Goal: Information Seeking & Learning: Understand process/instructions

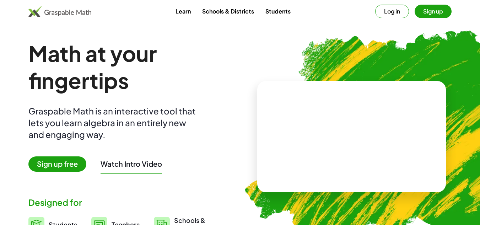
click at [424, 12] on button "Sign up" at bounding box center [433, 11] width 37 height 13
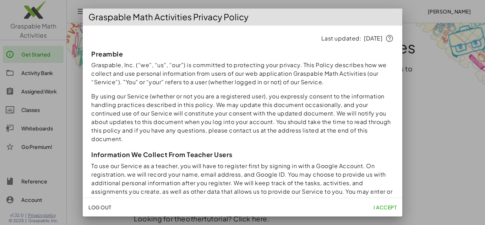
click at [383, 208] on span "I accept" at bounding box center [385, 207] width 23 height 6
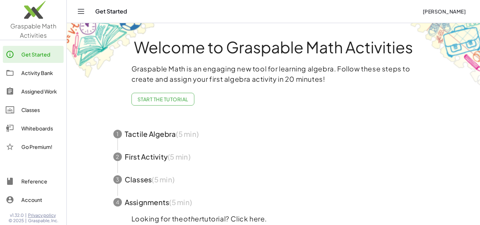
click at [79, 6] on button "Toggle navigation" at bounding box center [80, 11] width 11 height 11
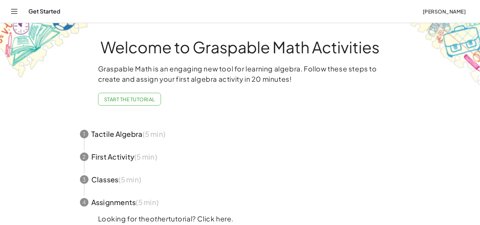
click at [14, 8] on icon "Toggle navigation" at bounding box center [14, 11] width 9 height 9
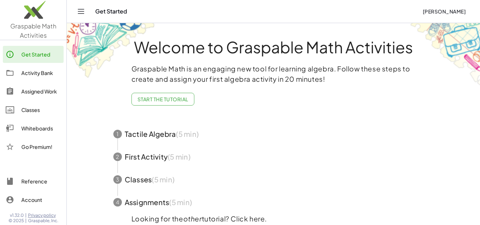
click at [39, 20] on img at bounding box center [33, 11] width 66 height 30
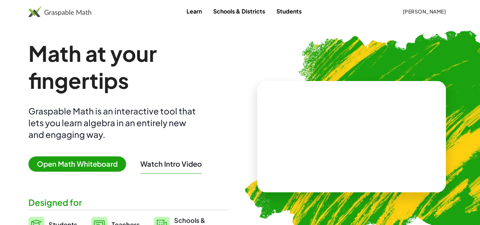
click at [181, 14] on link "Learn" at bounding box center [194, 11] width 27 height 13
click at [83, 164] on span "Open Math Whiteboard" at bounding box center [77, 163] width 98 height 15
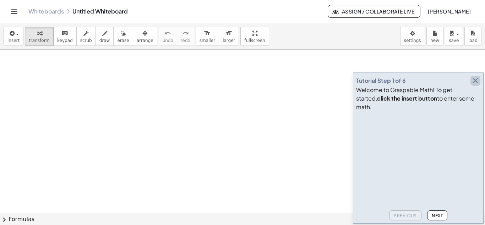
click at [474, 85] on icon "button" at bounding box center [475, 80] width 9 height 9
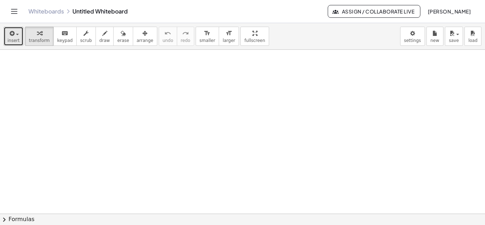
click at [13, 38] on span "insert" at bounding box center [13, 40] width 12 height 5
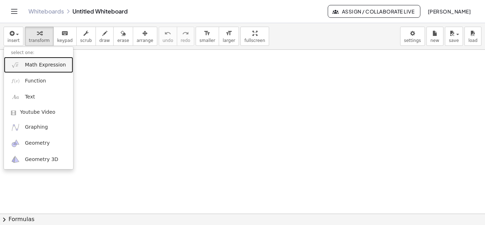
click at [45, 70] on link "Math Expression" at bounding box center [38, 65] width 69 height 16
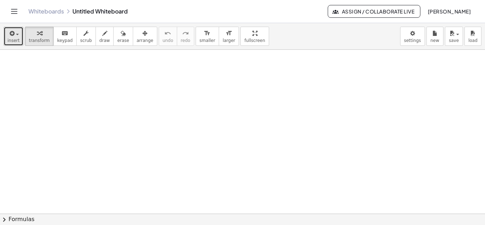
click at [20, 44] on button "insert" at bounding box center [14, 36] width 20 height 19
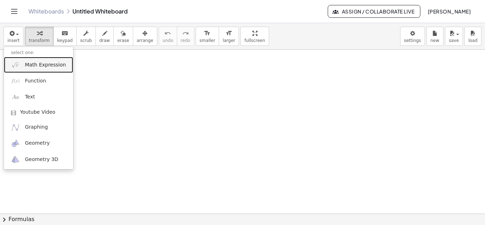
click at [38, 68] on span "Math Expression" at bounding box center [45, 64] width 41 height 7
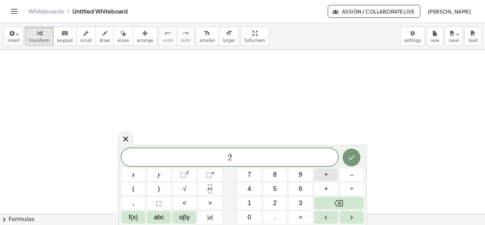
click at [301, 201] on div "2 ​ x y ⬚ 2 ⬚ n 7 8 9 + – ( ) √ 4 5 6 × ÷ , ⬚ < > 1 2 3 f(x) abc αβγ | a | 0 . =" at bounding box center [242, 185] width 242 height 75
click at [301, 201] on span "3" at bounding box center [301, 203] width 4 height 10
click at [341, 197] on button "Backspace" at bounding box center [338, 203] width 49 height 12
click at [329, 176] on button "+" at bounding box center [326, 174] width 24 height 12
click at [296, 200] on button "3" at bounding box center [301, 203] width 24 height 12
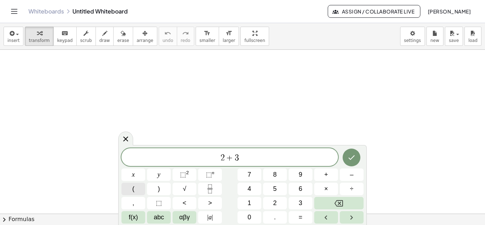
click at [134, 189] on span "(" at bounding box center [133, 189] width 2 height 10
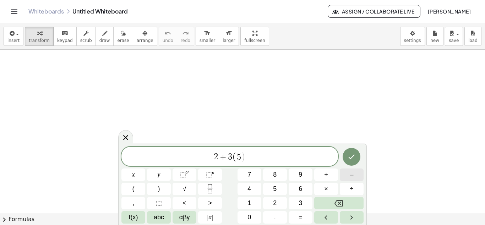
click at [358, 174] on button "–" at bounding box center [352, 174] width 24 height 12
click at [254, 190] on button "4" at bounding box center [250, 189] width 24 height 12
click at [163, 187] on button ")" at bounding box center [159, 189] width 24 height 12
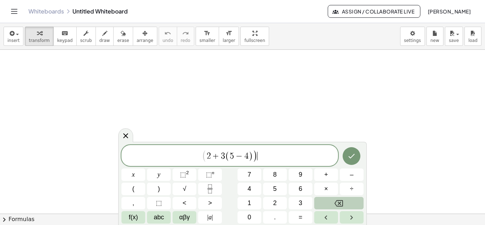
click at [323, 206] on button "Backspace" at bounding box center [338, 203] width 49 height 12
click at [186, 175] on span "⬚" at bounding box center [183, 174] width 6 height 7
click at [353, 188] on span "÷" at bounding box center [352, 189] width 4 height 10
click at [253, 198] on button "1" at bounding box center [250, 203] width 24 height 12
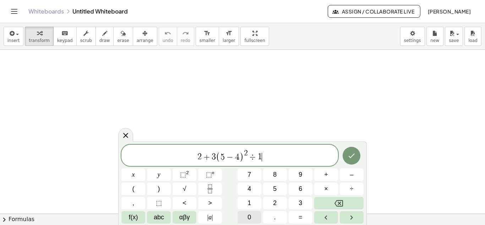
click at [249, 213] on span "0" at bounding box center [250, 217] width 4 height 10
click at [352, 173] on span "–" at bounding box center [352, 175] width 4 height 10
click at [300, 201] on span "3" at bounding box center [301, 203] width 4 height 10
click at [187, 172] on sup "2" at bounding box center [187, 172] width 3 height 5
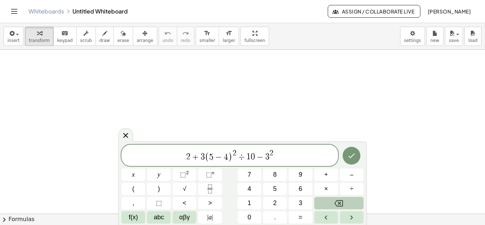
click at [252, 194] on div "2 + 3 ( 5 − 4 ) 2 ÷ 1 0 − 3 2 ​ x y ⬚ 2 ⬚ n 7 8 9 + – ( ) √ 4 5 6 × ÷ , ⬚ < > 1…" at bounding box center [242, 184] width 242 height 79
click at [335, 205] on icon "Backspace" at bounding box center [339, 203] width 9 height 9
click at [210, 177] on span "⬚" at bounding box center [209, 174] width 6 height 7
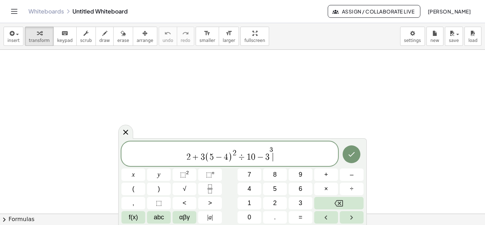
click at [306, 158] on span "2 + 3 ( 5 − 4 ) 2 ÷ 1 0 − 3 3 ​" at bounding box center [229, 154] width 217 height 17
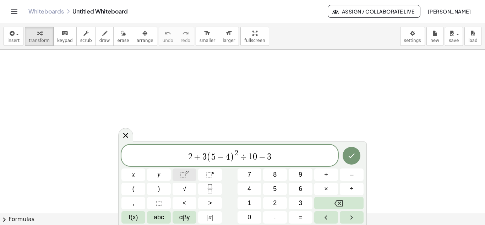
click at [184, 175] on span "⬚" at bounding box center [183, 174] width 6 height 7
click at [354, 158] on icon "Done" at bounding box center [351, 155] width 9 height 9
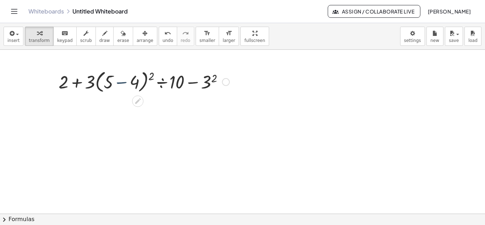
click at [120, 83] on div at bounding box center [144, 81] width 178 height 27
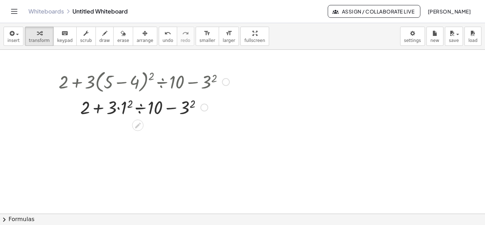
click at [129, 102] on div at bounding box center [144, 107] width 178 height 24
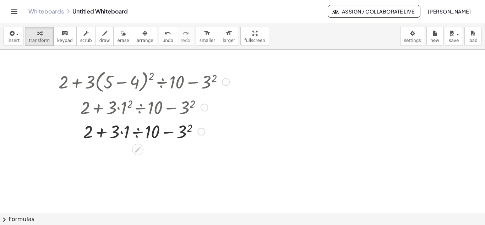
click at [189, 128] on div at bounding box center [144, 131] width 178 height 24
click at [126, 132] on div at bounding box center [144, 131] width 178 height 24
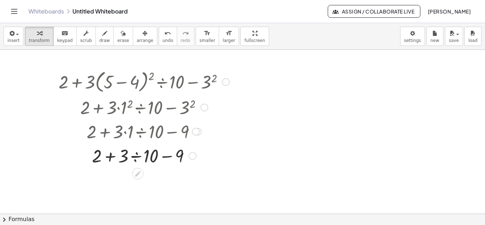
drag, startPoint x: 218, startPoint y: 173, endPoint x: 174, endPoint y: 165, distance: 45.1
click at [132, 156] on div at bounding box center [144, 155] width 178 height 24
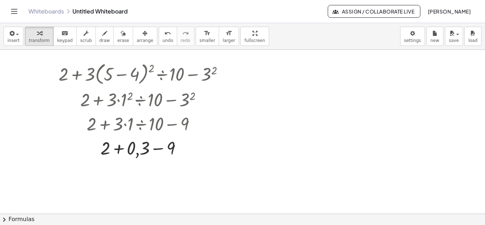
scroll to position [10, 0]
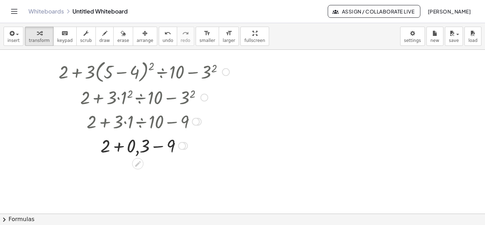
click at [118, 147] on div at bounding box center [144, 145] width 178 height 24
click at [147, 169] on div at bounding box center [144, 169] width 178 height 24
click at [147, 169] on div at bounding box center [144, 169] width 178 height 23
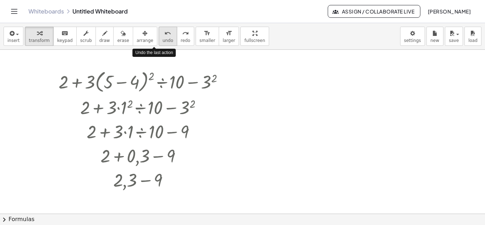
click at [164, 36] on icon "undo" at bounding box center [167, 33] width 7 height 9
click at [163, 40] on span "undo" at bounding box center [168, 40] width 11 height 5
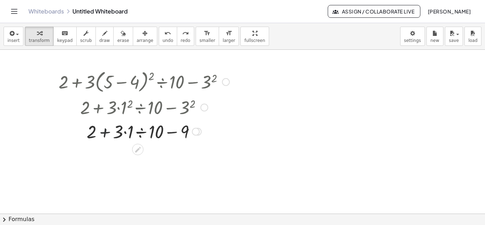
click at [103, 134] on div at bounding box center [144, 131] width 188 height 24
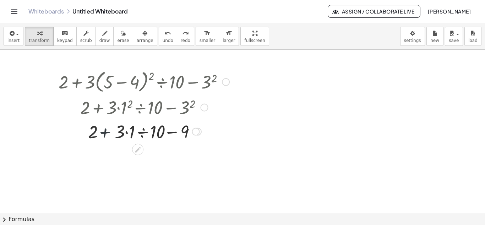
click at [103, 134] on div at bounding box center [144, 131] width 188 height 24
click at [171, 132] on div at bounding box center [144, 131] width 188 height 24
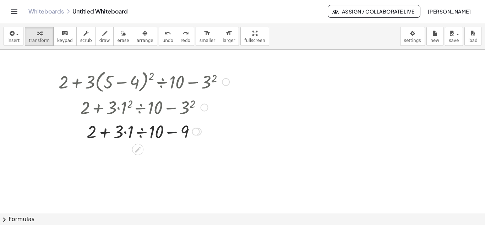
click at [171, 132] on div at bounding box center [144, 131] width 188 height 24
click at [164, 30] on icon "undo" at bounding box center [167, 33] width 7 height 9
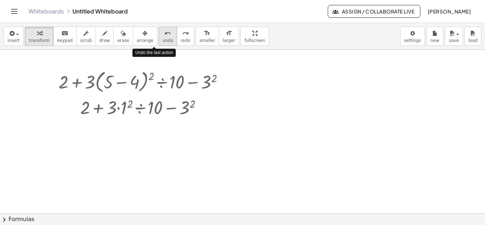
click at [164, 30] on icon "undo" at bounding box center [167, 33] width 7 height 9
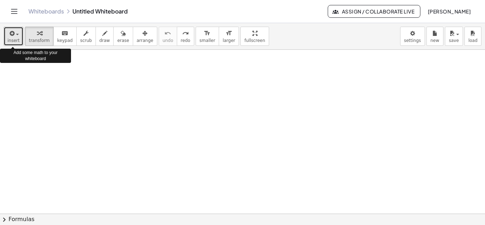
click at [19, 37] on button "insert" at bounding box center [14, 36] width 20 height 19
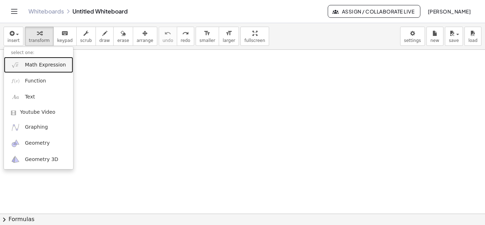
click at [39, 65] on span "Math Expression" at bounding box center [45, 64] width 41 height 7
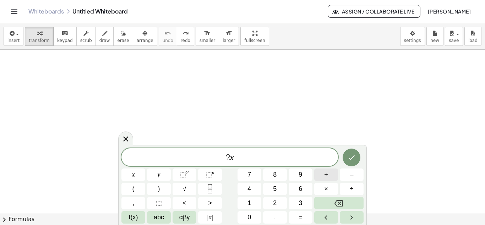
click at [250, 202] on div "2 x ​ x y ⬚ 2 ⬚ n 7 8 9 + – ( ) √ 4 5 6 × ÷ , ⬚ < > 1 2 3 f(x) abc αβγ | a | 0 …" at bounding box center [242, 185] width 242 height 75
click at [329, 180] on div "2 x ​ x y ⬚ 2 ⬚ n 7 8 9 + – ( ) √ 4 5 6 × ÷ , ⬚ < > 1 2 3 f(x) abc αβγ | a | 0 …" at bounding box center [242, 185] width 242 height 75
click at [329, 180] on button "+" at bounding box center [326, 174] width 24 height 12
click at [332, 174] on button "+" at bounding box center [326, 174] width 24 height 12
click at [250, 214] on div "5 x + ​ x y ⬚ 2 ⬚ n 7 8 9 + – ( ) √ 4 5 6 × ÷ , ⬚ < > 1 2 3 f(x) abc αβγ | a | …" at bounding box center [242, 185] width 242 height 75
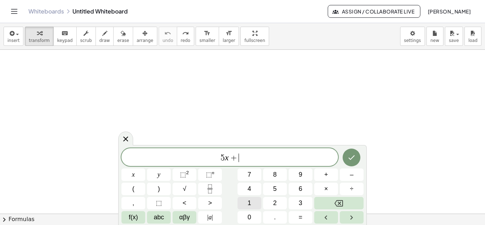
click at [250, 205] on span "1" at bounding box center [250, 203] width 4 height 10
click at [250, 214] on span "0" at bounding box center [250, 217] width 4 height 10
click at [297, 220] on button "=" at bounding box center [301, 217] width 24 height 12
click at [325, 171] on button "+" at bounding box center [326, 174] width 24 height 12
click at [325, 171] on span "+" at bounding box center [326, 175] width 4 height 10
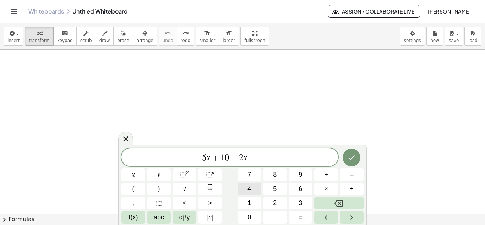
click at [255, 190] on button "4" at bounding box center [250, 189] width 24 height 12
click at [255, 215] on button "0" at bounding box center [250, 217] width 24 height 12
click at [355, 157] on icon "Done" at bounding box center [351, 157] width 9 height 9
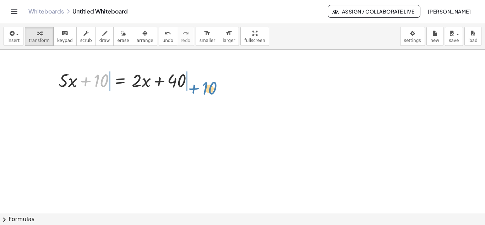
drag, startPoint x: 85, startPoint y: 79, endPoint x: 193, endPoint y: 87, distance: 108.6
click at [193, 87] on div at bounding box center [128, 80] width 147 height 24
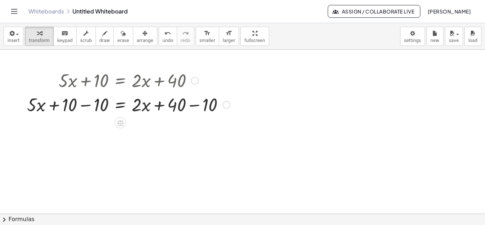
click at [228, 107] on div at bounding box center [227, 105] width 8 height 8
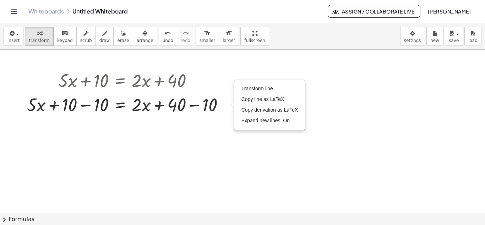
click at [210, 118] on div at bounding box center [242, 214] width 485 height 328
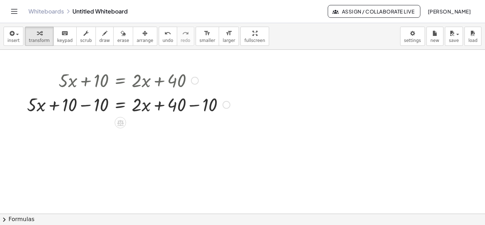
click at [194, 105] on div at bounding box center [128, 104] width 210 height 24
click at [120, 105] on div "+ · 5 · x = + · 2 · x + 40 + 10 − 10 − 10 30 Transform line Copy line as LaTeX …" at bounding box center [120, 105] width 0 height 0
click at [83, 105] on div at bounding box center [112, 104] width 179 height 24
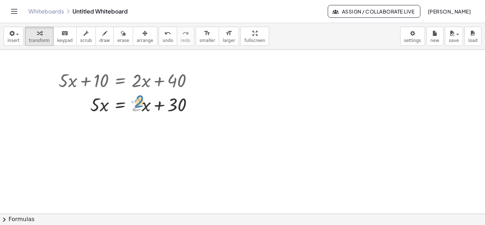
drag, startPoint x: 134, startPoint y: 97, endPoint x: 136, endPoint y: 93, distance: 4.3
click at [136, 93] on div at bounding box center [128, 104] width 147 height 24
click at [134, 99] on div at bounding box center [128, 104] width 147 height 24
click at [126, 94] on div at bounding box center [128, 104] width 147 height 24
drag, startPoint x: 134, startPoint y: 96, endPoint x: 148, endPoint y: 105, distance: 16.3
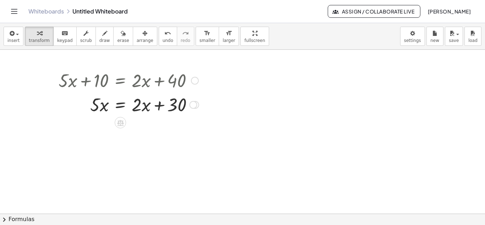
drag, startPoint x: 148, startPoint y: 105, endPoint x: 130, endPoint y: 93, distance: 21.8
click at [130, 93] on div at bounding box center [128, 104] width 147 height 24
drag, startPoint x: 131, startPoint y: 99, endPoint x: 153, endPoint y: 110, distance: 24.8
drag, startPoint x: 151, startPoint y: 129, endPoint x: 141, endPoint y: 107, distance: 24.6
click at [141, 107] on div "+ · 5 · x + 10 = + · 2 · x + 40 + · 5 · x + 10 − 10 = + · 2 · x + 40 − 10 + · 5…" at bounding box center [242, 214] width 485 height 328
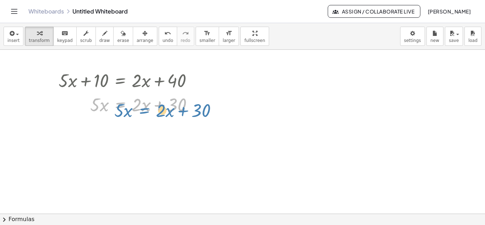
drag, startPoint x: 141, startPoint y: 107, endPoint x: 149, endPoint y: 108, distance: 8.3
click at [149, 108] on div at bounding box center [128, 104] width 147 height 24
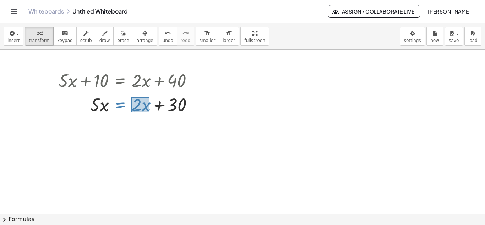
drag, startPoint x: 131, startPoint y: 97, endPoint x: 149, endPoint y: 112, distance: 23.2
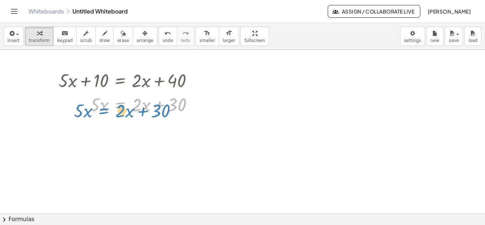
drag, startPoint x: 144, startPoint y: 108, endPoint x: 142, endPoint y: 112, distance: 4.3
click at [142, 112] on div at bounding box center [128, 104] width 147 height 24
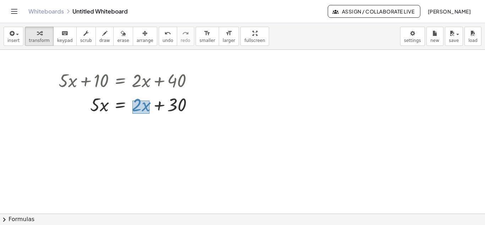
drag, startPoint x: 132, startPoint y: 101, endPoint x: 150, endPoint y: 114, distance: 21.5
drag, startPoint x: 143, startPoint y: 109, endPoint x: 83, endPoint y: 109, distance: 60.4
drag, startPoint x: 148, startPoint y: 104, endPoint x: 97, endPoint y: 124, distance: 55.1
drag, startPoint x: 151, startPoint y: 126, endPoint x: 132, endPoint y: 98, distance: 33.7
click at [132, 98] on div "+ · 5 · x + 10 = + · 2 · x + 40 + · 5 · x + 10 − 10 = + · 2 · x + 40 − 10 + · 5…" at bounding box center [242, 214] width 485 height 328
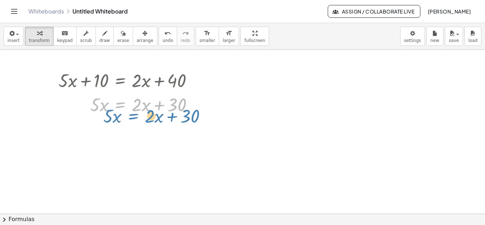
drag, startPoint x: 132, startPoint y: 98, endPoint x: 138, endPoint y: 105, distance: 9.4
click at [138, 105] on div at bounding box center [128, 104] width 147 height 24
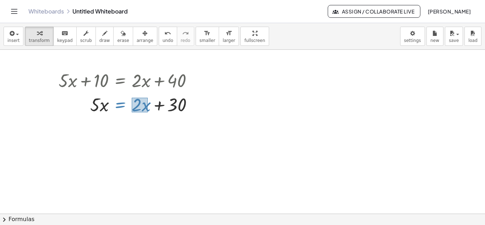
drag, startPoint x: 132, startPoint y: 98, endPoint x: 148, endPoint y: 112, distance: 21.6
drag, startPoint x: 144, startPoint y: 104, endPoint x: 136, endPoint y: 109, distance: 8.7
click at [136, 109] on div at bounding box center [128, 104] width 147 height 24
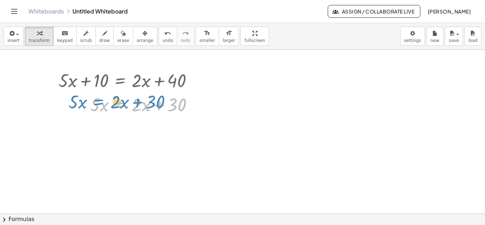
drag, startPoint x: 144, startPoint y: 106, endPoint x: 131, endPoint y: 102, distance: 12.6
click at [131, 102] on div at bounding box center [128, 104] width 147 height 24
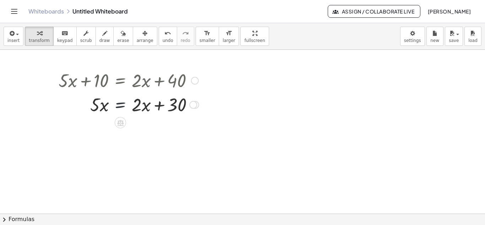
click at [126, 103] on div at bounding box center [128, 104] width 147 height 24
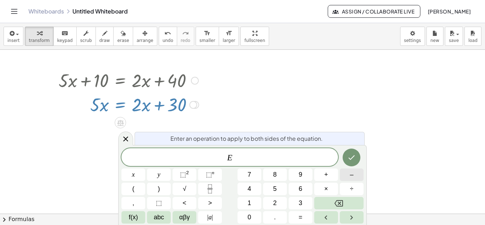
click at [346, 175] on button "–" at bounding box center [352, 174] width 24 height 12
click at [345, 157] on button "Done" at bounding box center [352, 157] width 18 height 18
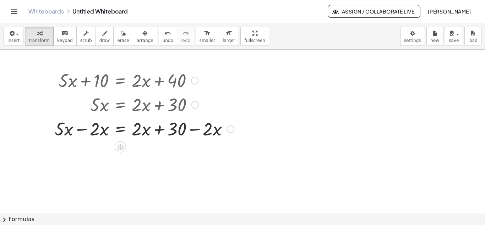
click at [82, 128] on div at bounding box center [144, 128] width 186 height 24
click at [82, 128] on div at bounding box center [146, 128] width 183 height 24
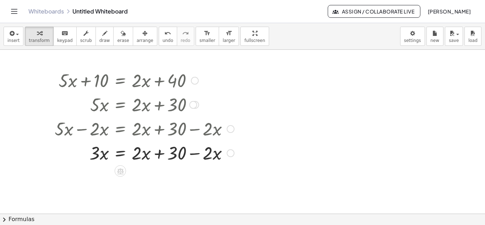
click at [195, 153] on div at bounding box center [144, 152] width 186 height 24
click at [160, 153] on div at bounding box center [144, 152] width 186 height 24
drag, startPoint x: 145, startPoint y: 154, endPoint x: 220, endPoint y: 163, distance: 74.8
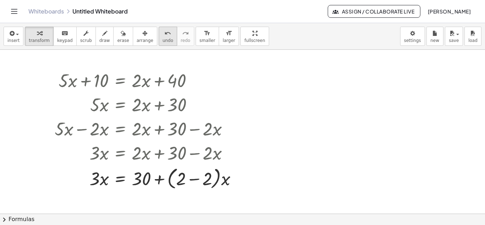
click at [164, 37] on icon "undo" at bounding box center [167, 33] width 7 height 9
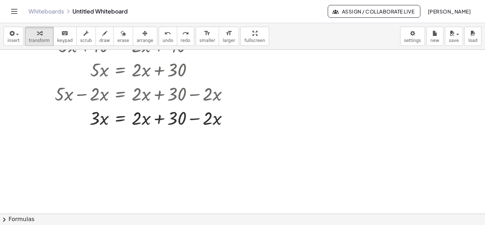
scroll to position [49, 0]
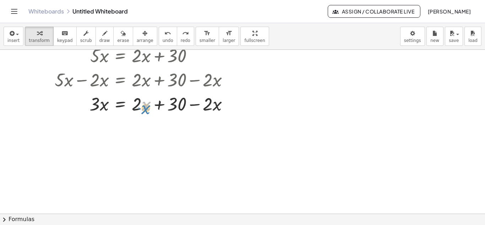
drag, startPoint x: 144, startPoint y: 102, endPoint x: 144, endPoint y: 106, distance: 3.6
click at [144, 106] on div at bounding box center [144, 103] width 186 height 24
drag, startPoint x: 194, startPoint y: 102, endPoint x: 126, endPoint y: 110, distance: 67.6
click at [126, 110] on div at bounding box center [144, 103] width 186 height 24
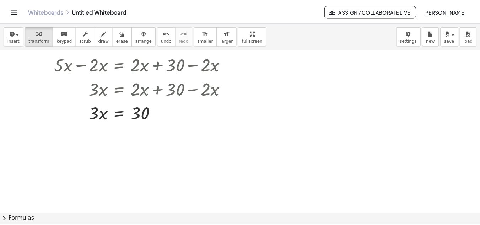
scroll to position [64, 0]
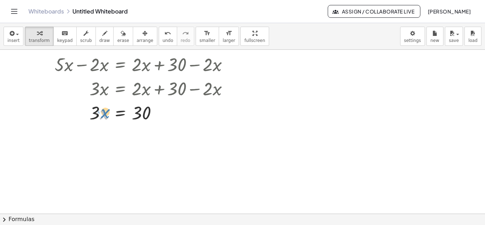
click at [103, 114] on div at bounding box center [144, 112] width 186 height 24
drag, startPoint x: 93, startPoint y: 113, endPoint x: 135, endPoint y: 131, distance: 46.2
click at [99, 143] on div at bounding box center [144, 142] width 186 height 36
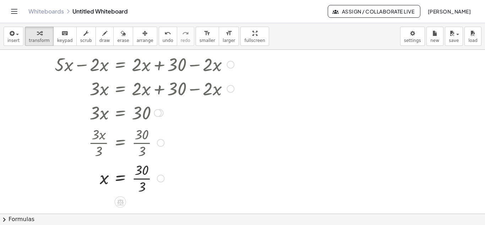
click at [146, 176] on div at bounding box center [144, 178] width 186 height 36
click at [146, 176] on div at bounding box center [144, 177] width 186 height 23
click at [56, 10] on link "Whiteboards" at bounding box center [46, 11] width 36 height 7
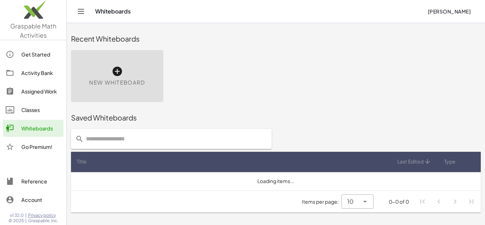
click at [38, 74] on div "Activity Bank" at bounding box center [40, 73] width 39 height 9
click at [30, 73] on div "Activity Bank" at bounding box center [40, 73] width 39 height 9
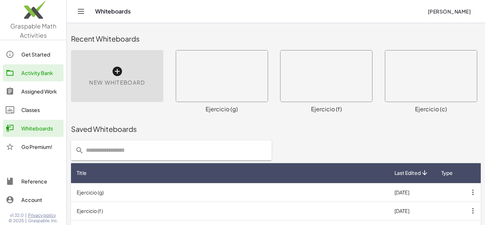
click at [30, 73] on div "Activity Bank" at bounding box center [40, 73] width 39 height 9
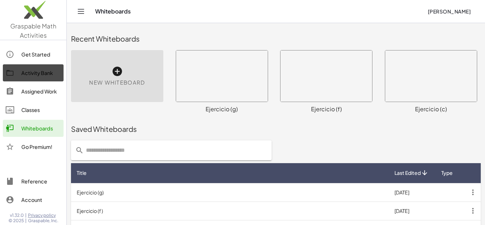
click at [30, 73] on div "Activity Bank" at bounding box center [40, 73] width 39 height 9
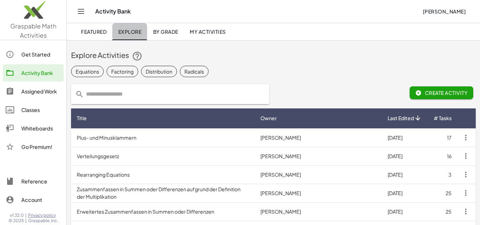
click at [133, 37] on link "Explore" at bounding box center [129, 31] width 35 height 17
click at [153, 91] on input "text" at bounding box center [174, 94] width 181 height 20
type input "**********"
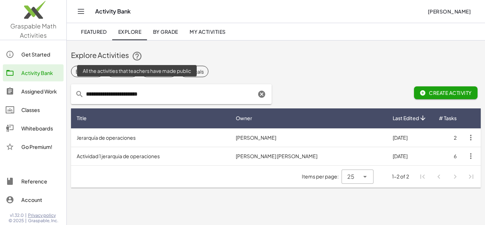
click at [134, 55] on icon at bounding box center [137, 56] width 11 height 11
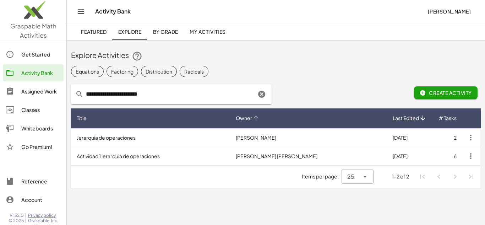
click at [324, 109] on th "Owner" at bounding box center [308, 118] width 157 height 20
click at [95, 74] on div "Equations" at bounding box center [87, 71] width 23 height 7
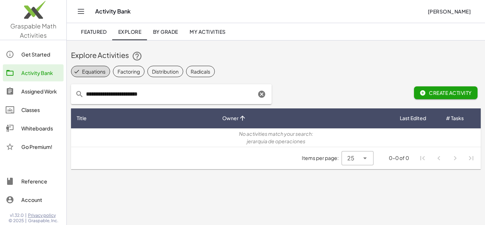
click at [182, 86] on input "**********" at bounding box center [170, 94] width 172 height 20
click at [258, 93] on icon "Clear" at bounding box center [262, 94] width 9 height 9
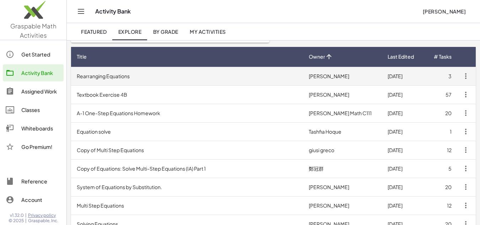
scroll to position [9, 0]
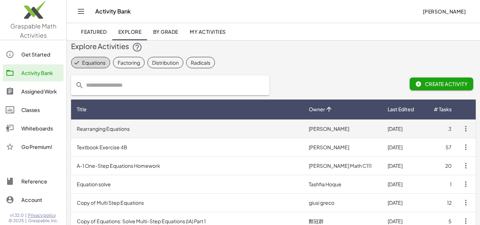
click at [207, 135] on td "Rearranging Equations" at bounding box center [187, 128] width 232 height 18
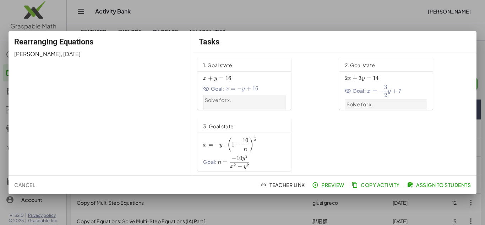
click at [242, 78] on span "x + y = 16 x+y=16 x + y = 16" at bounding box center [244, 78] width 82 height 7
click at [263, 85] on div "Goal: x = − y + 16 x=-y+16 x = − y + 16" at bounding box center [244, 88] width 82 height 7
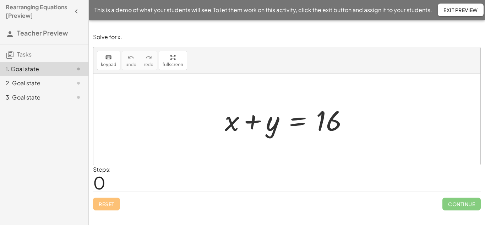
click at [330, 121] on div at bounding box center [289, 119] width 136 height 37
click at [266, 130] on div at bounding box center [289, 119] width 136 height 37
click at [250, 119] on div at bounding box center [289, 119] width 136 height 37
drag, startPoint x: 276, startPoint y: 124, endPoint x: 373, endPoint y: 109, distance: 98.5
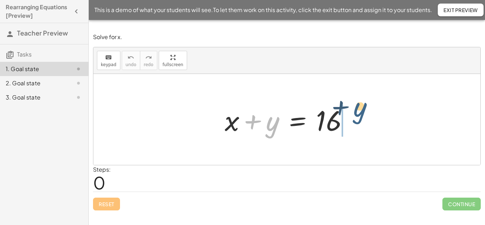
click at [373, 109] on div "+ y + x + y = 16" at bounding box center [286, 119] width 387 height 91
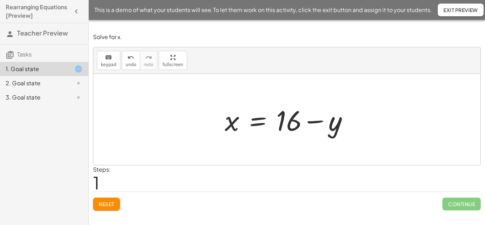
click at [317, 121] on div at bounding box center [289, 119] width 136 height 37
click at [245, 127] on div at bounding box center [289, 119] width 136 height 37
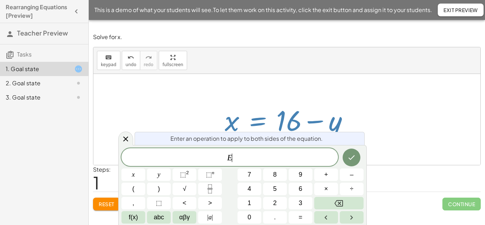
click at [245, 127] on div at bounding box center [289, 119] width 136 height 37
click at [251, 113] on div at bounding box center [289, 119] width 136 height 37
